Goal: Task Accomplishment & Management: Manage account settings

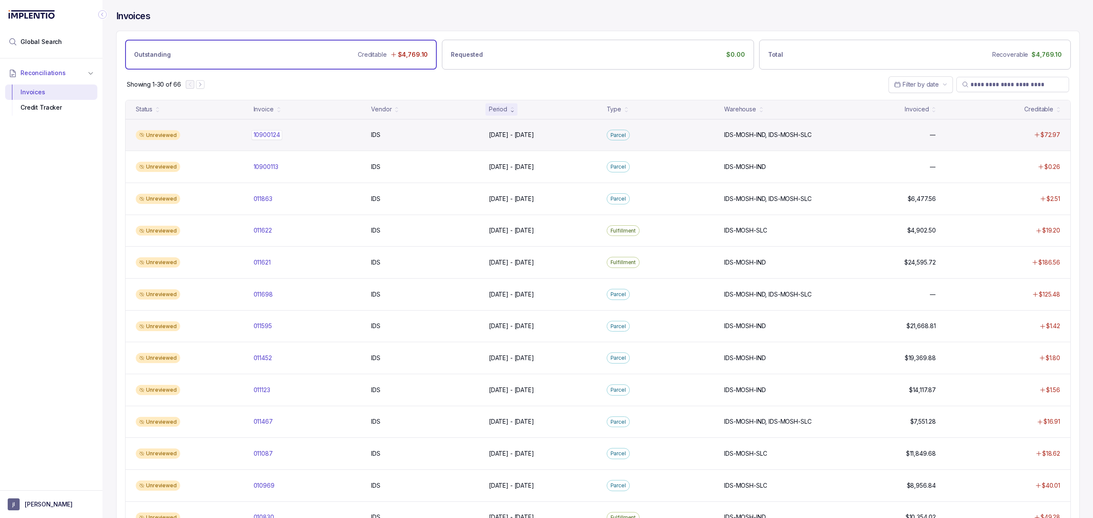
click at [260, 137] on p "10900124" at bounding box center [266, 134] width 31 height 9
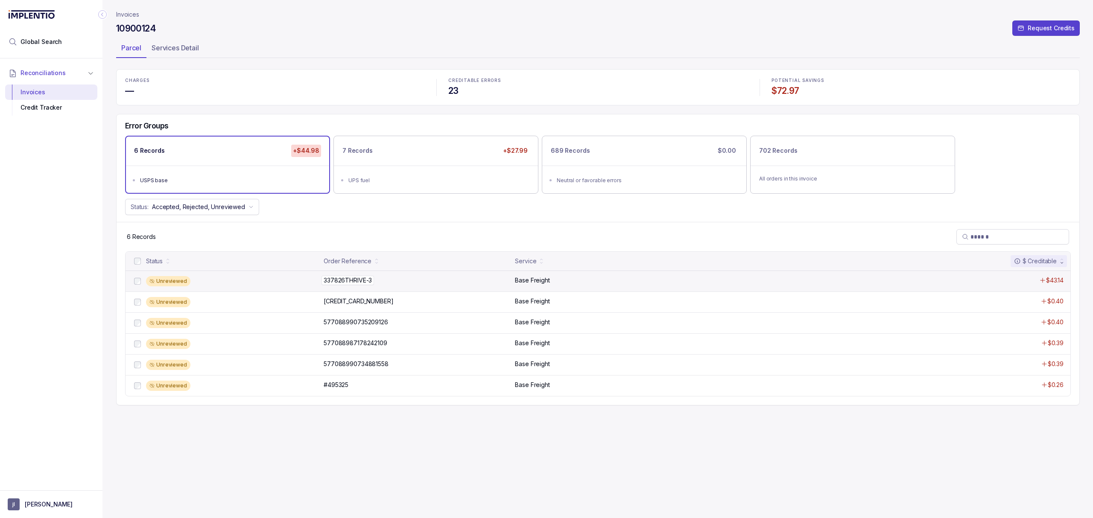
click at [352, 277] on p "337826THRIVE-3" at bounding box center [347, 280] width 52 height 9
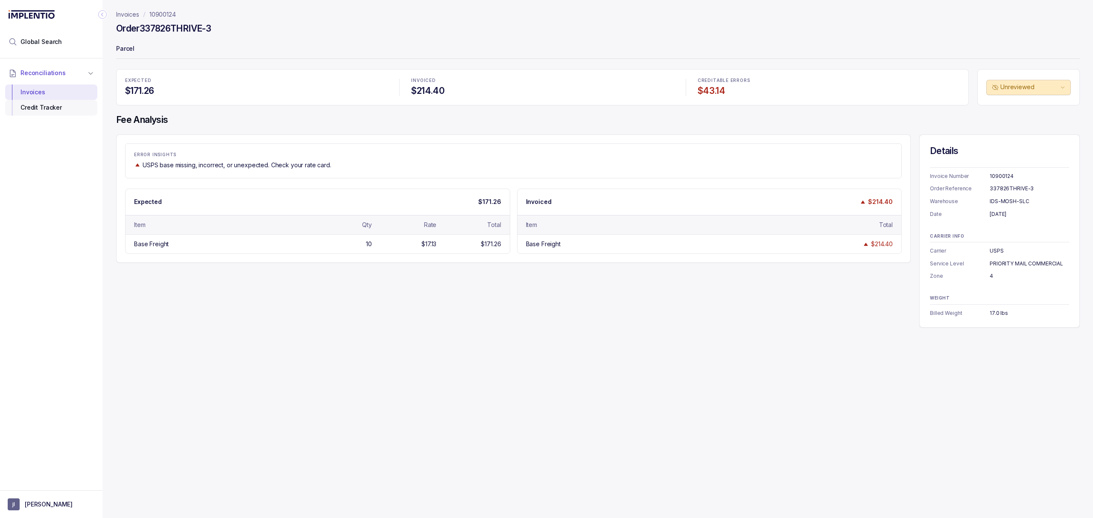
click at [53, 104] on div "Credit Tracker" at bounding box center [51, 107] width 79 height 15
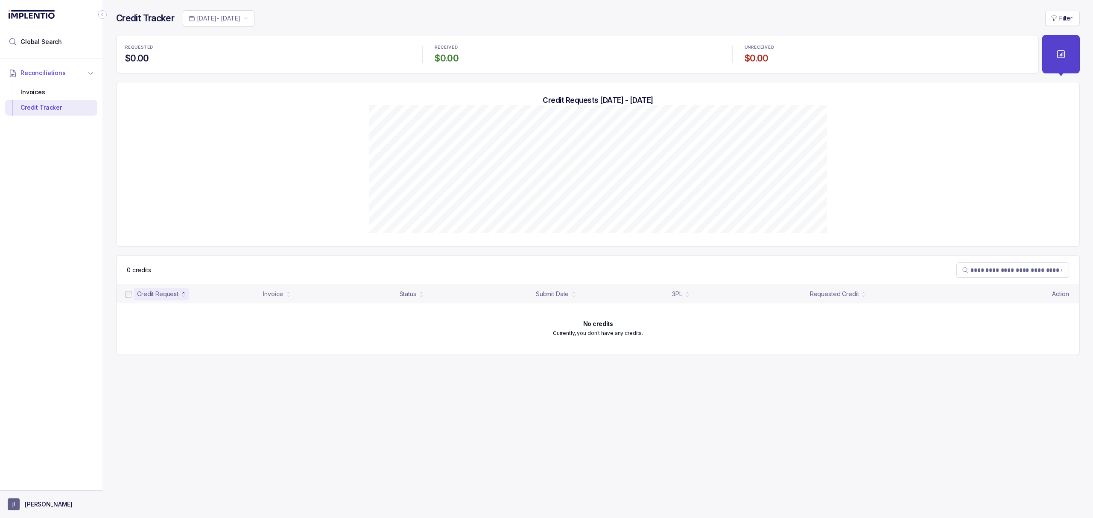
click at [38, 505] on p "[PERSON_NAME]" at bounding box center [49, 504] width 48 height 9
click at [40, 490] on div "Logout" at bounding box center [51, 486] width 81 height 10
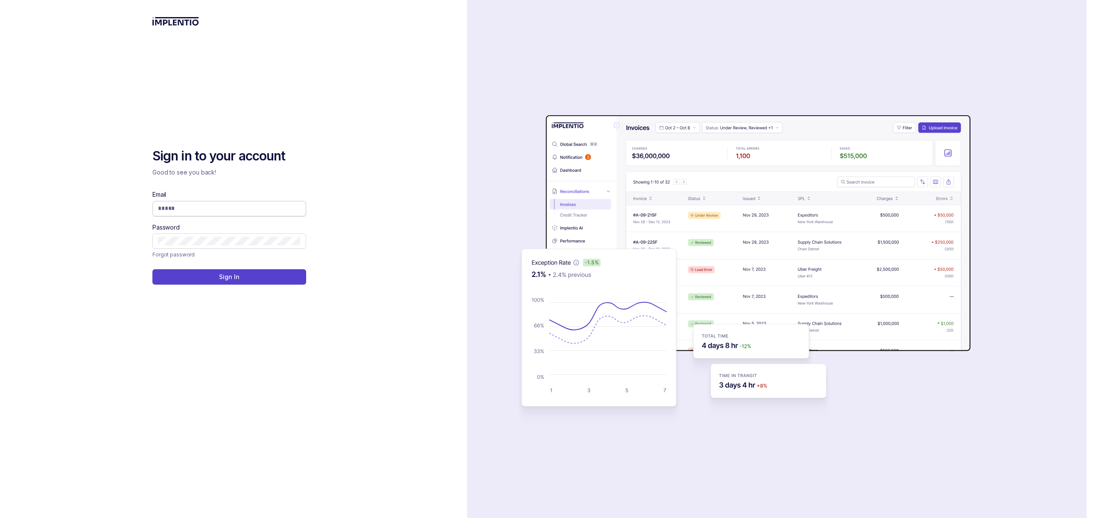
click at [205, 204] on input "Email" at bounding box center [229, 208] width 143 height 9
type input "**********"
